Goal: Find specific page/section: Find specific page/section

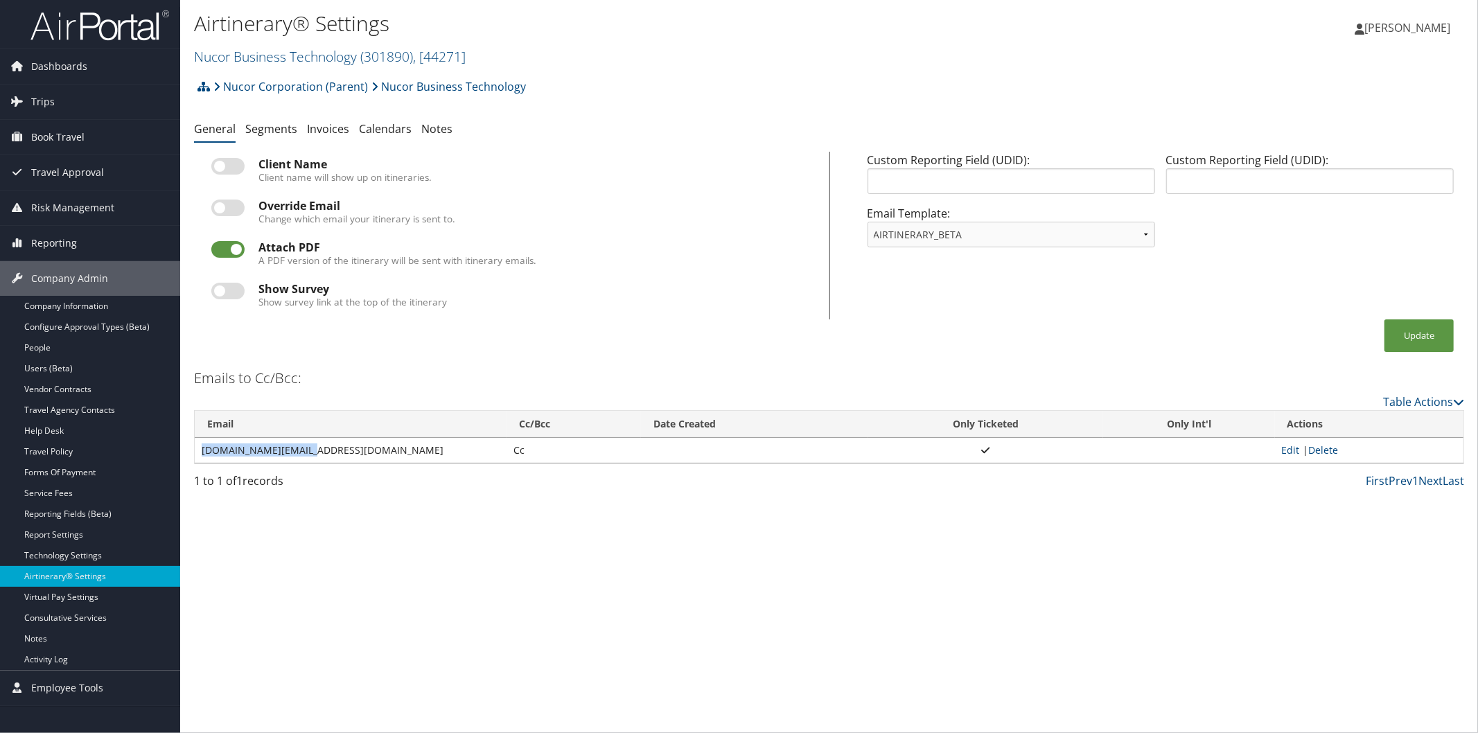
drag, startPoint x: 308, startPoint y: 444, endPoint x: 195, endPoint y: 449, distance: 113.0
click at [195, 449] on td "NBT.travel@nucor.com" at bounding box center [351, 450] width 312 height 25
copy td "NBT.travel@nucor.com"
click at [78, 497] on link "Service Fees" at bounding box center [90, 493] width 180 height 21
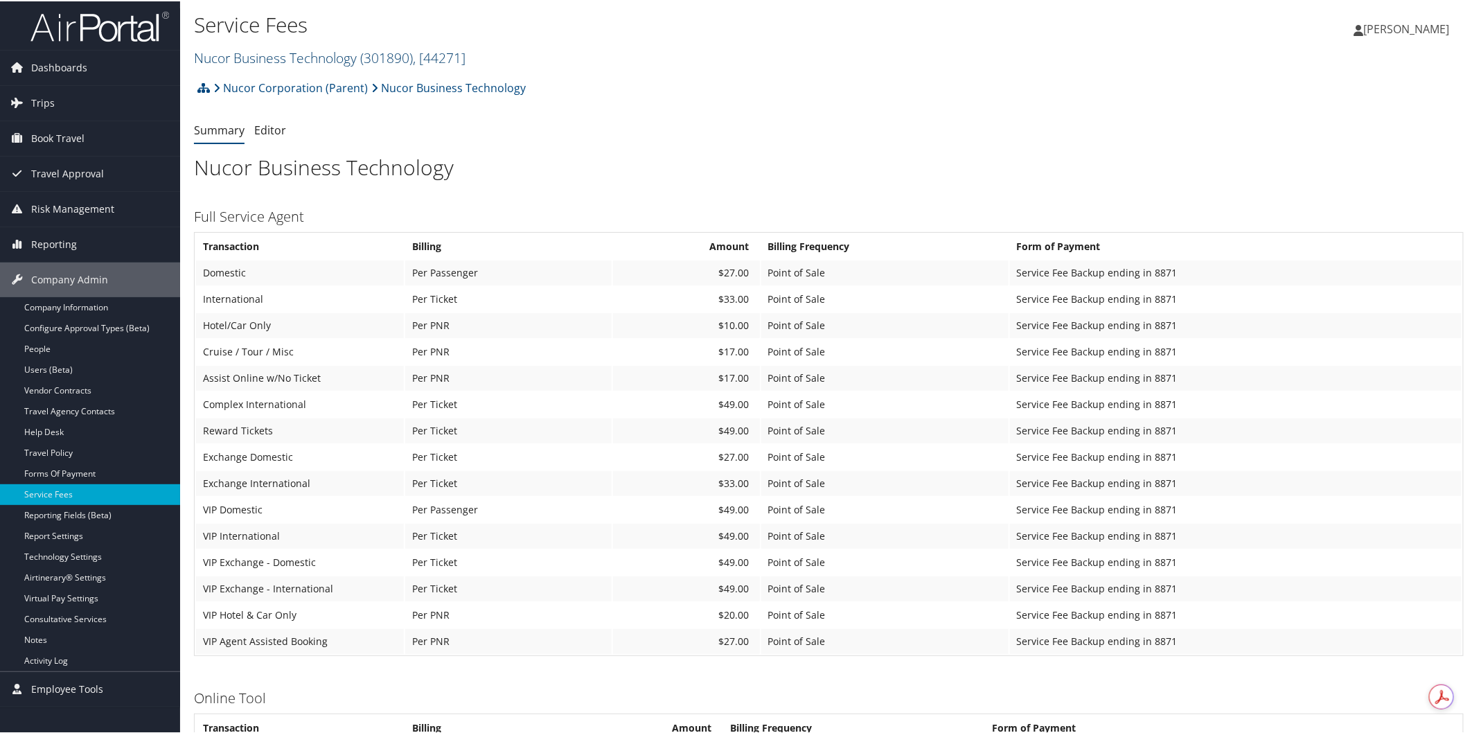
click at [297, 59] on link "Nucor Business Technology ( 301890 ) , [ 44271 ]" at bounding box center [330, 56] width 272 height 19
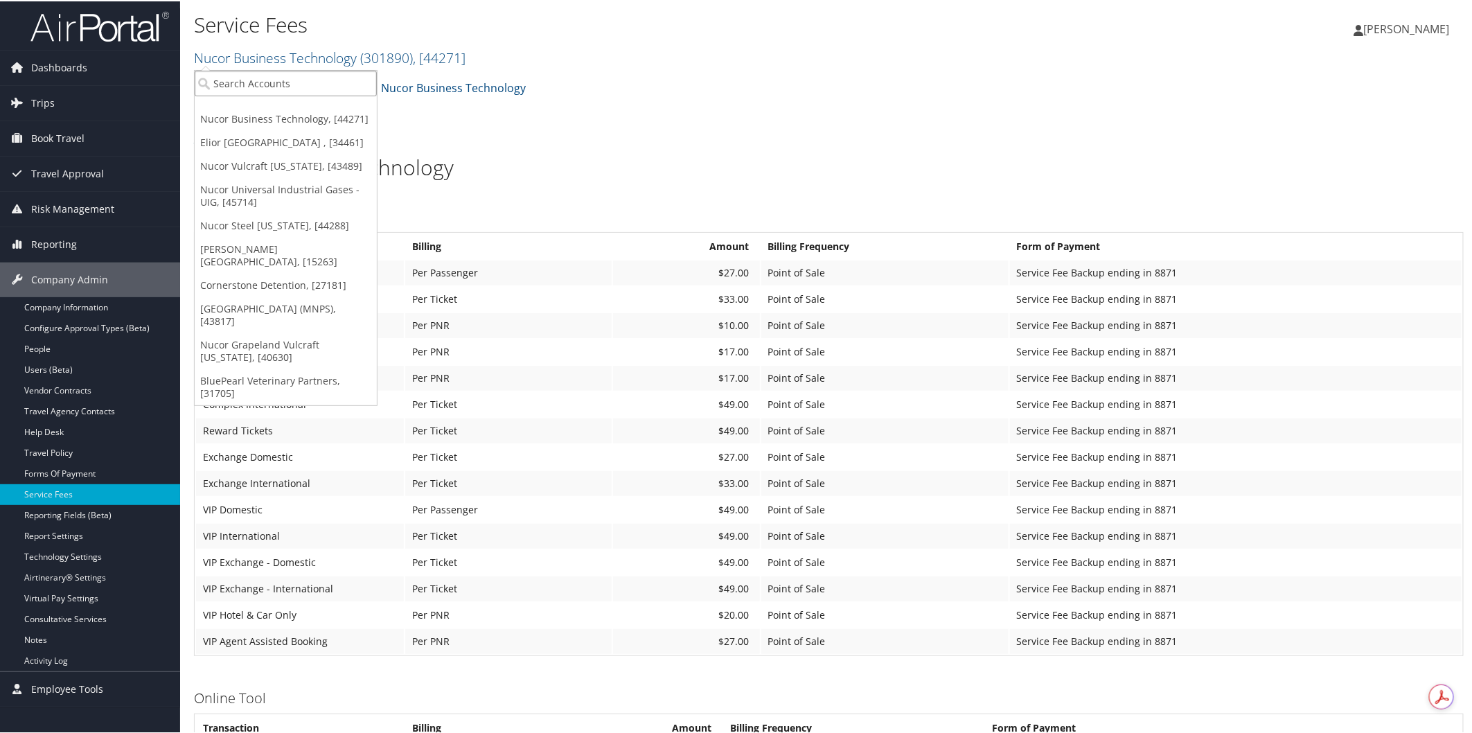
click at [297, 78] on input "search" at bounding box center [286, 82] width 182 height 26
type input "biocryst"
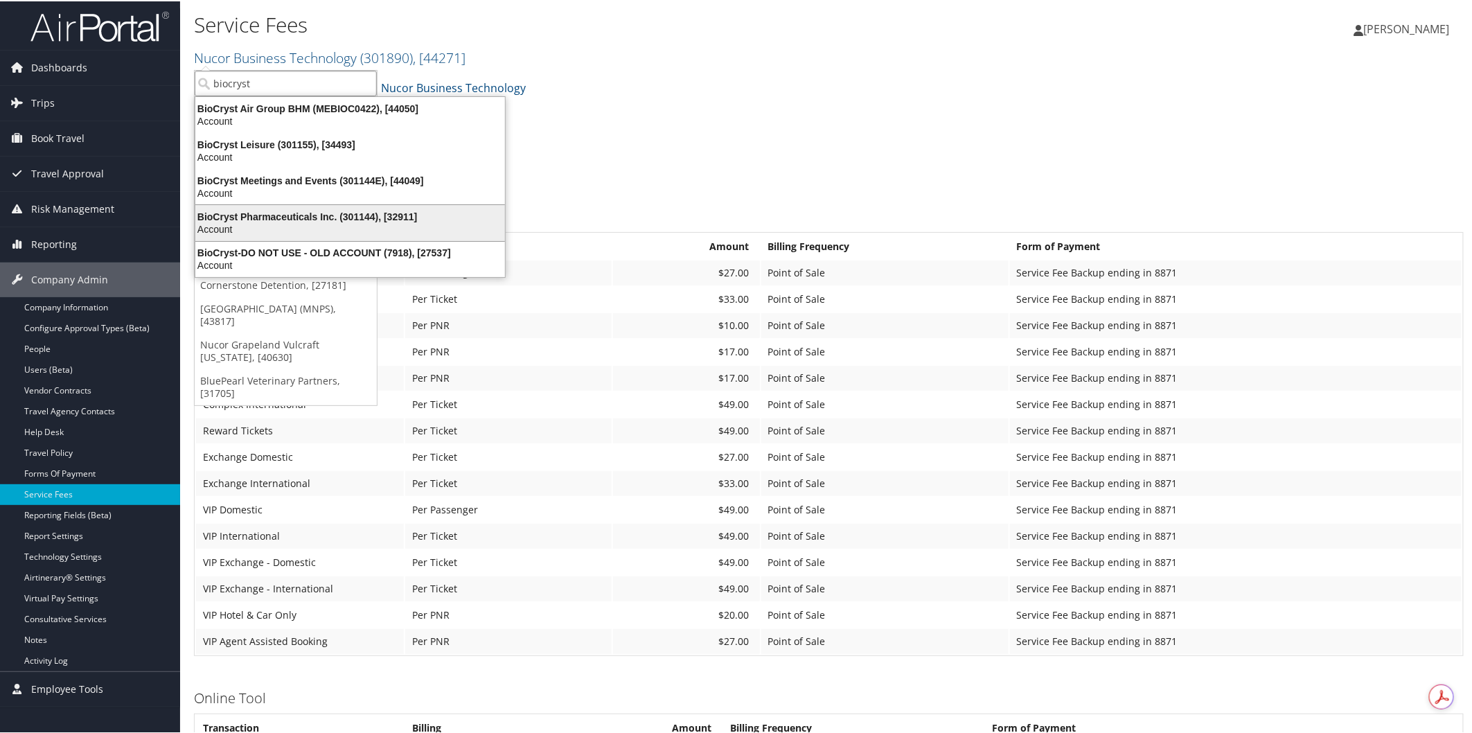
click at [267, 211] on div "BioCryst Pharmaceuticals Inc. (301144), [32911]" at bounding box center [350, 215] width 326 height 12
